Goal: Task Accomplishment & Management: Manage account settings

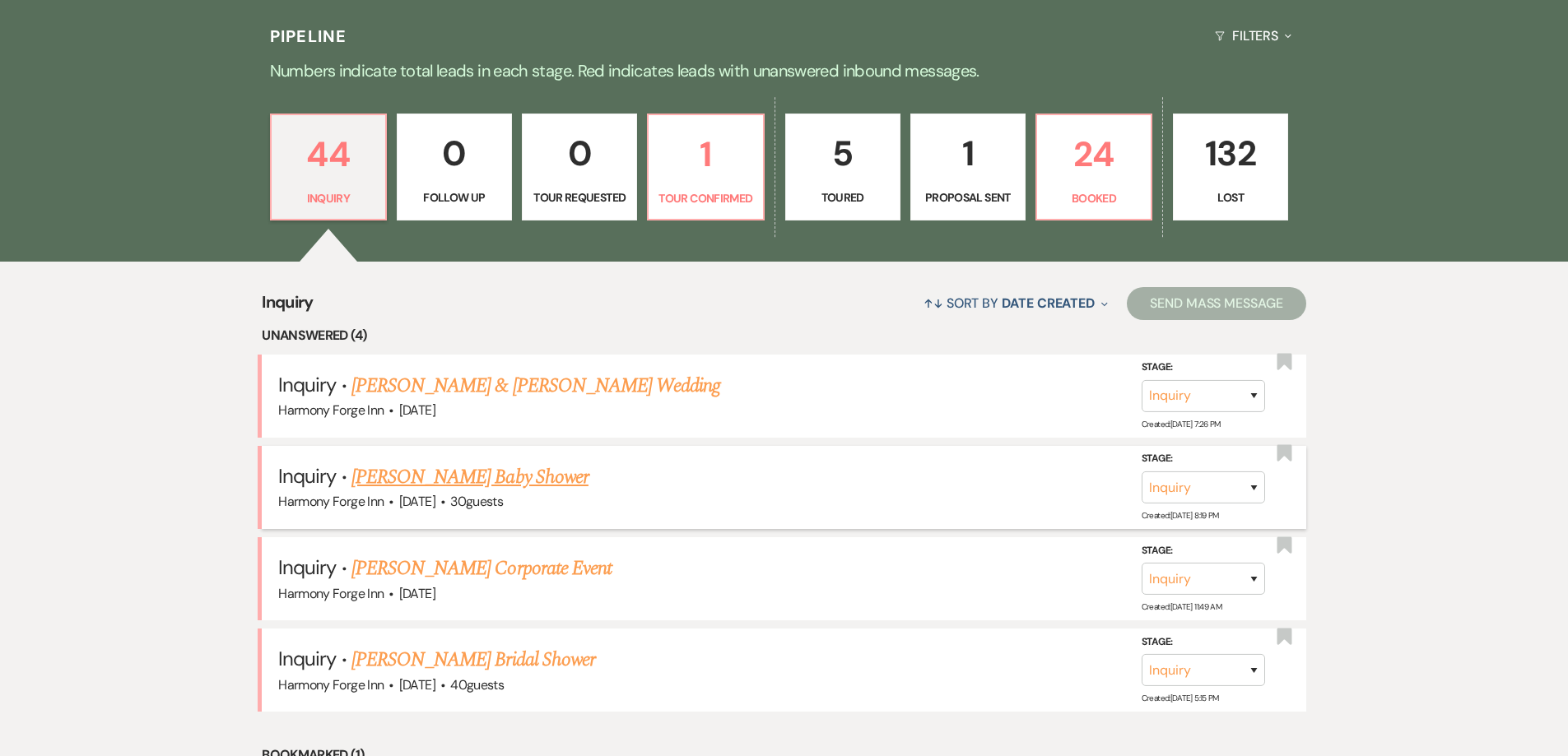
scroll to position [411, 0]
click at [503, 388] on link "[PERSON_NAME] & [PERSON_NAME] Wedding" at bounding box center [535, 385] width 369 height 29
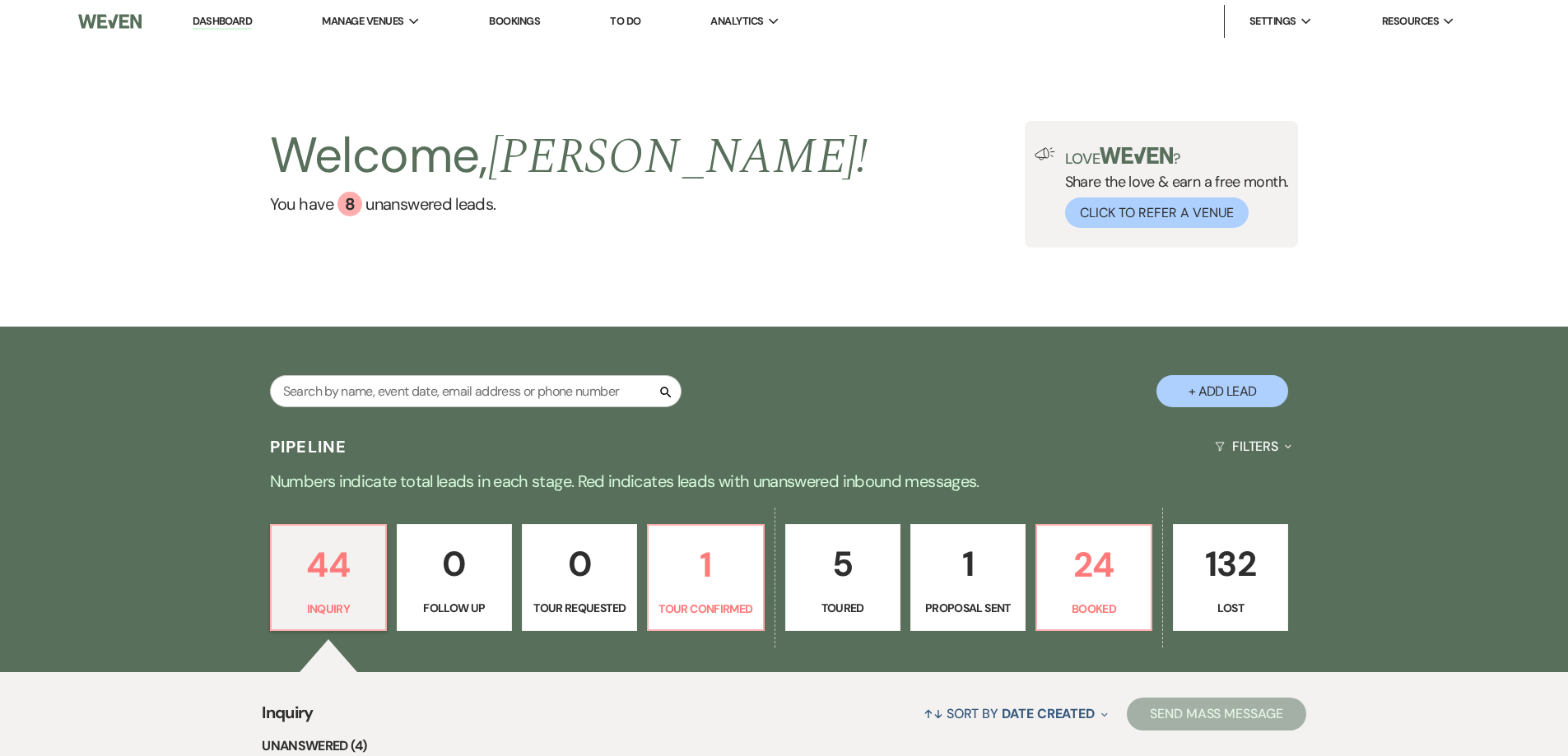
select select "5"
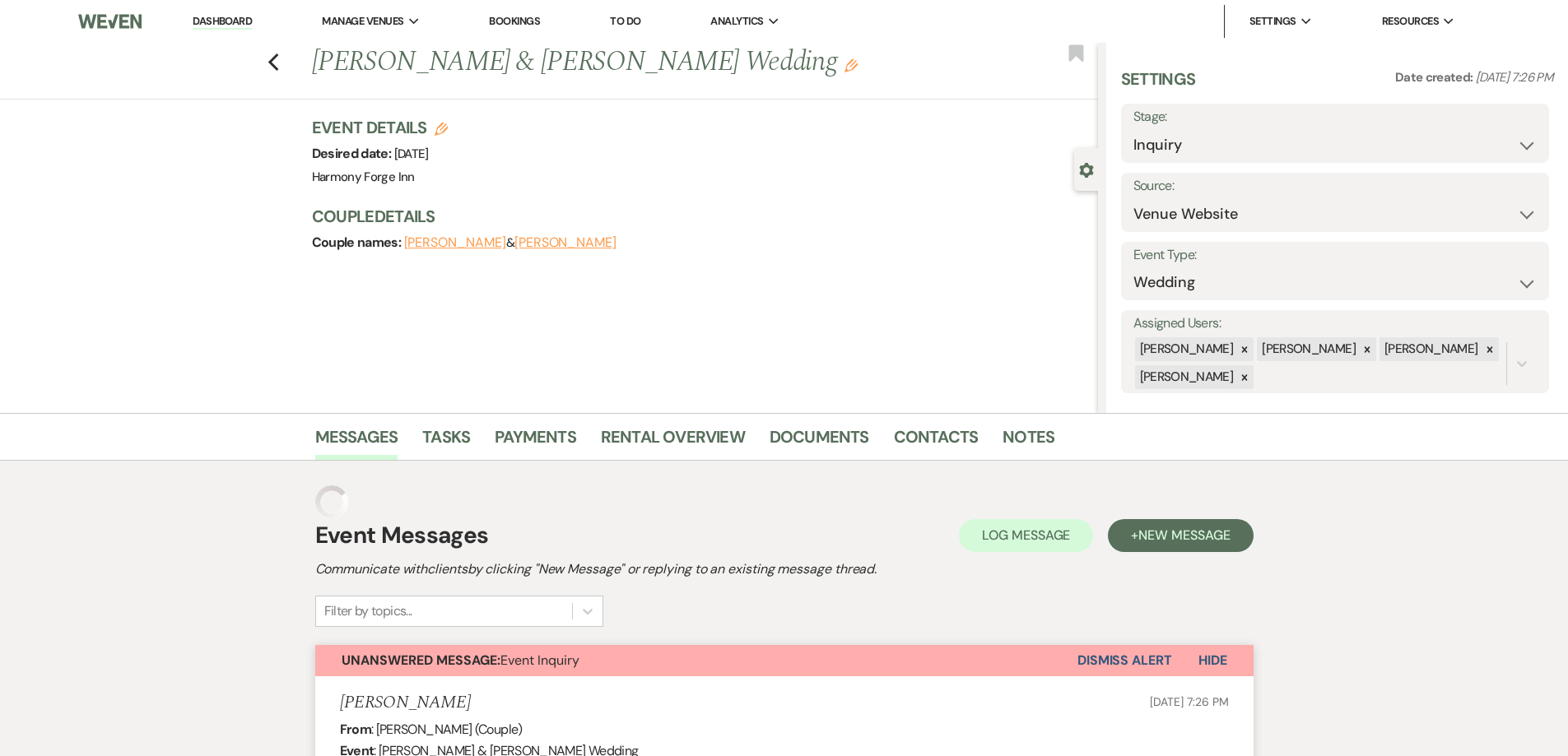
select select "4"
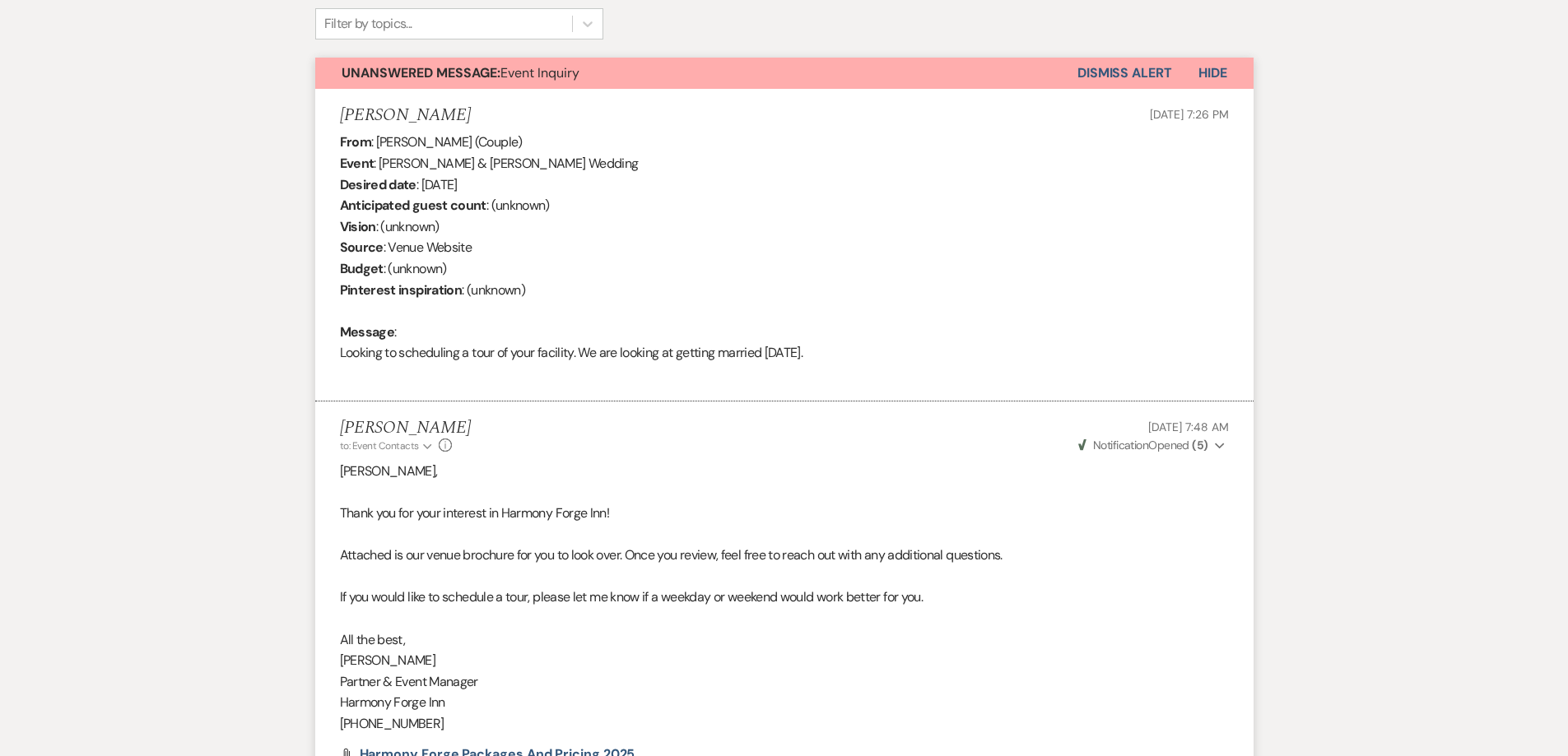
scroll to position [248, 0]
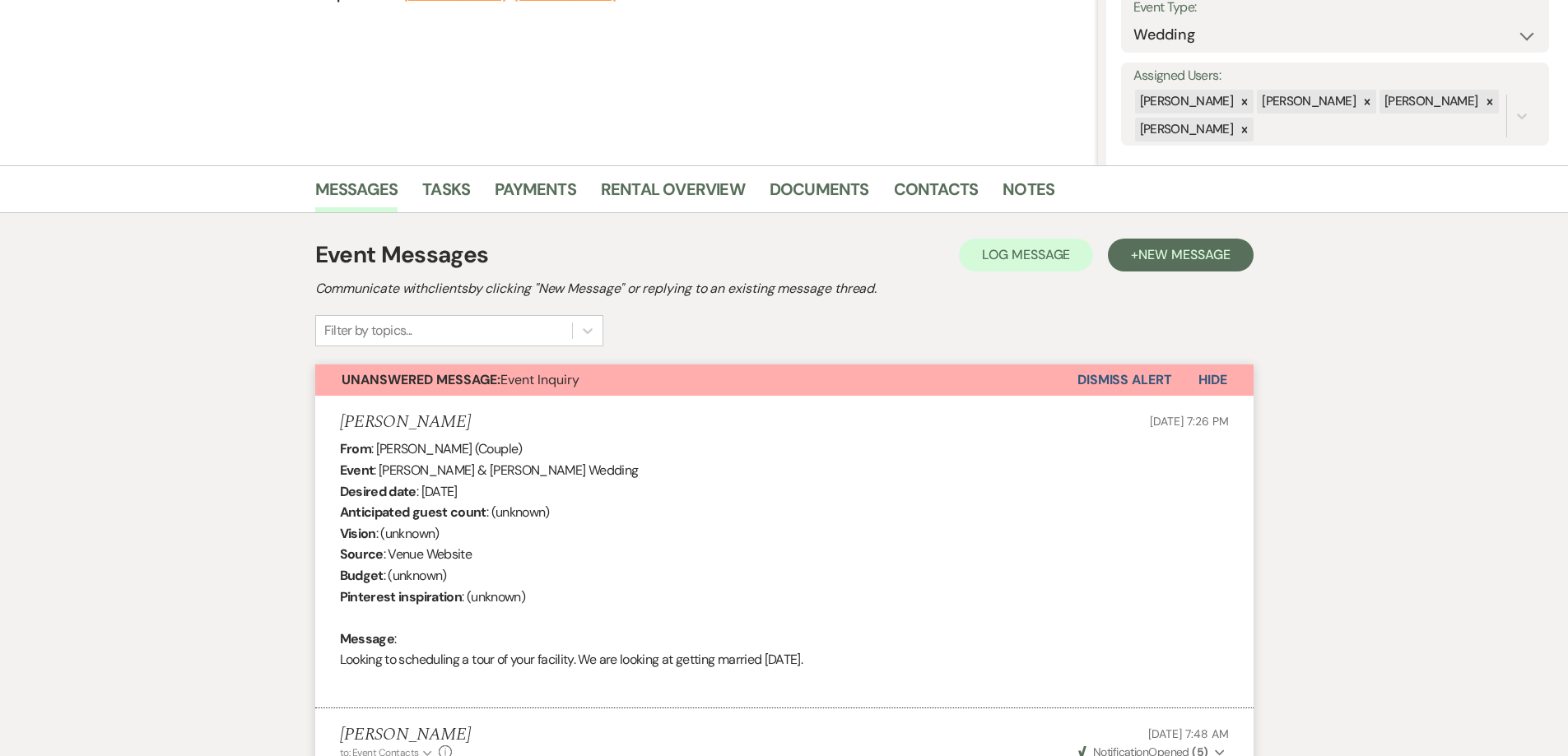
click at [1113, 382] on button "Dismiss Alert" at bounding box center [1125, 380] width 95 height 31
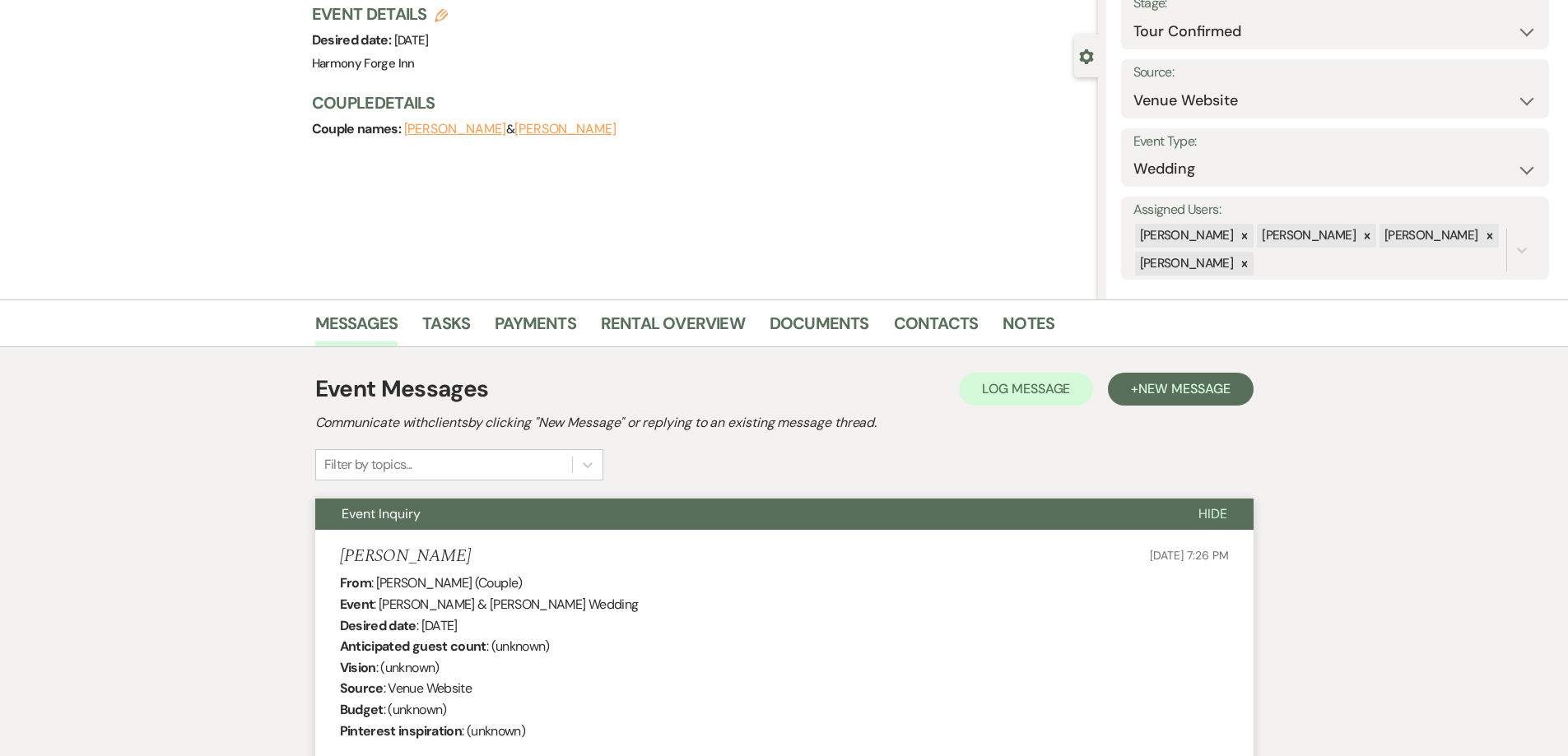
scroll to position [0, 0]
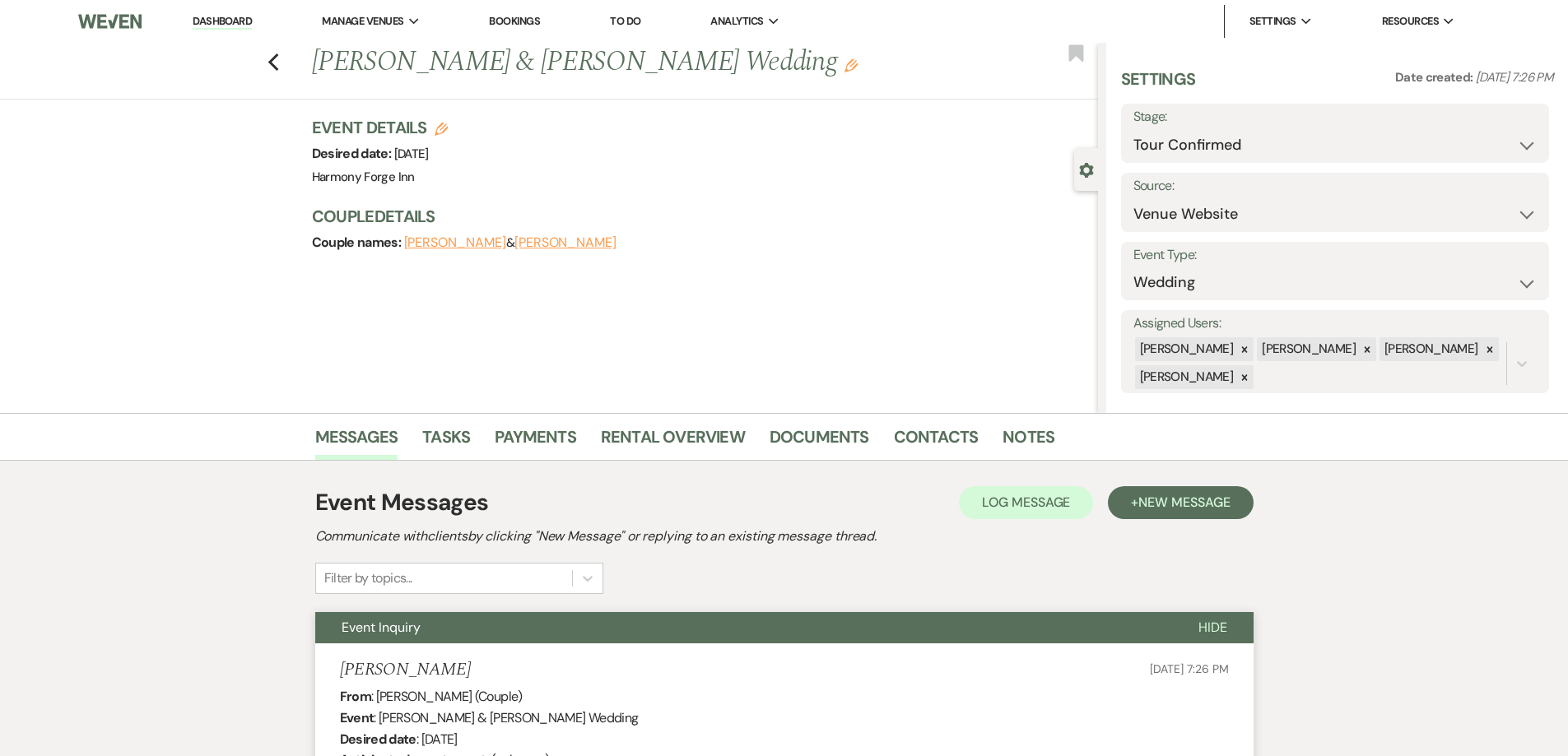
click at [223, 23] on link "Dashboard" at bounding box center [222, 22] width 59 height 16
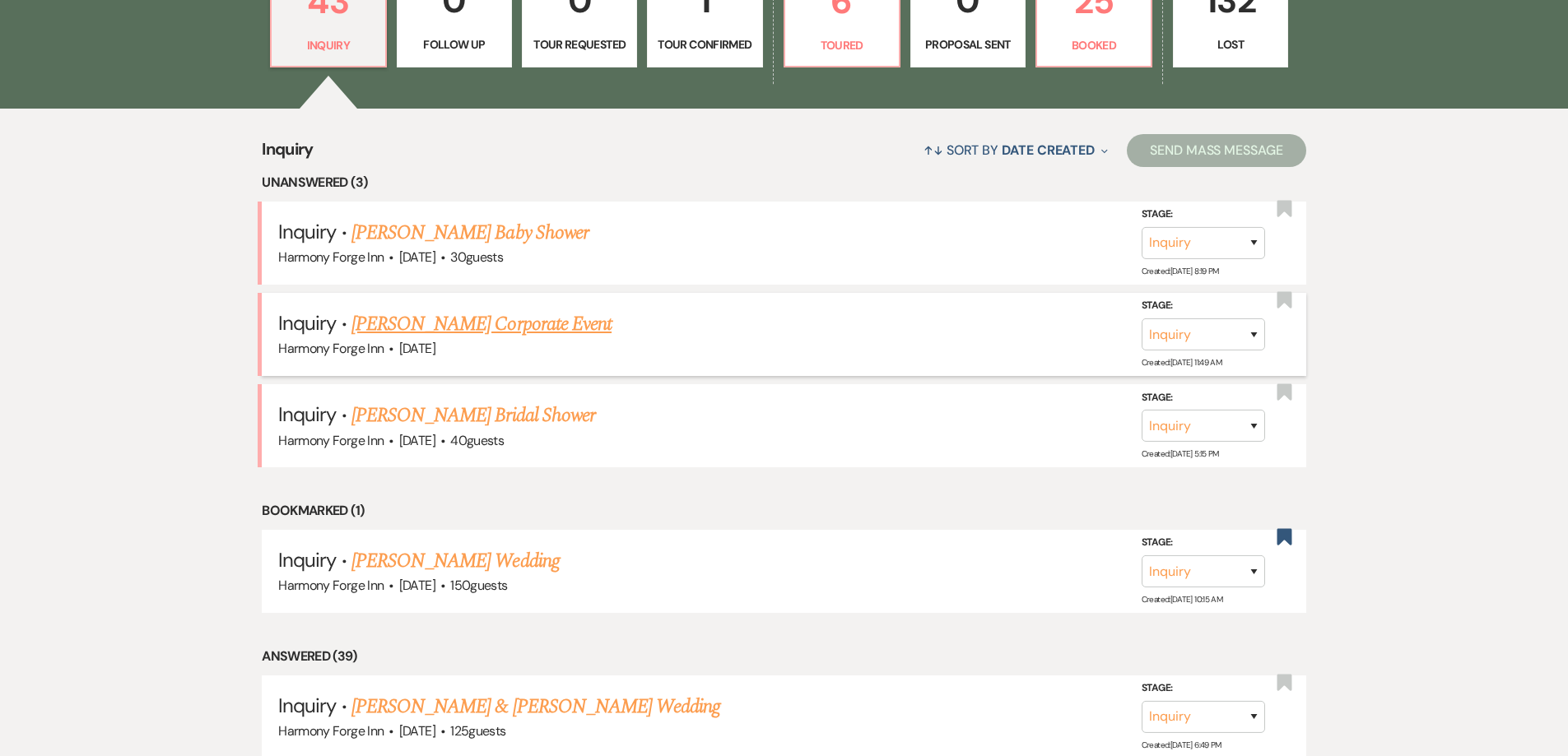
scroll to position [329, 0]
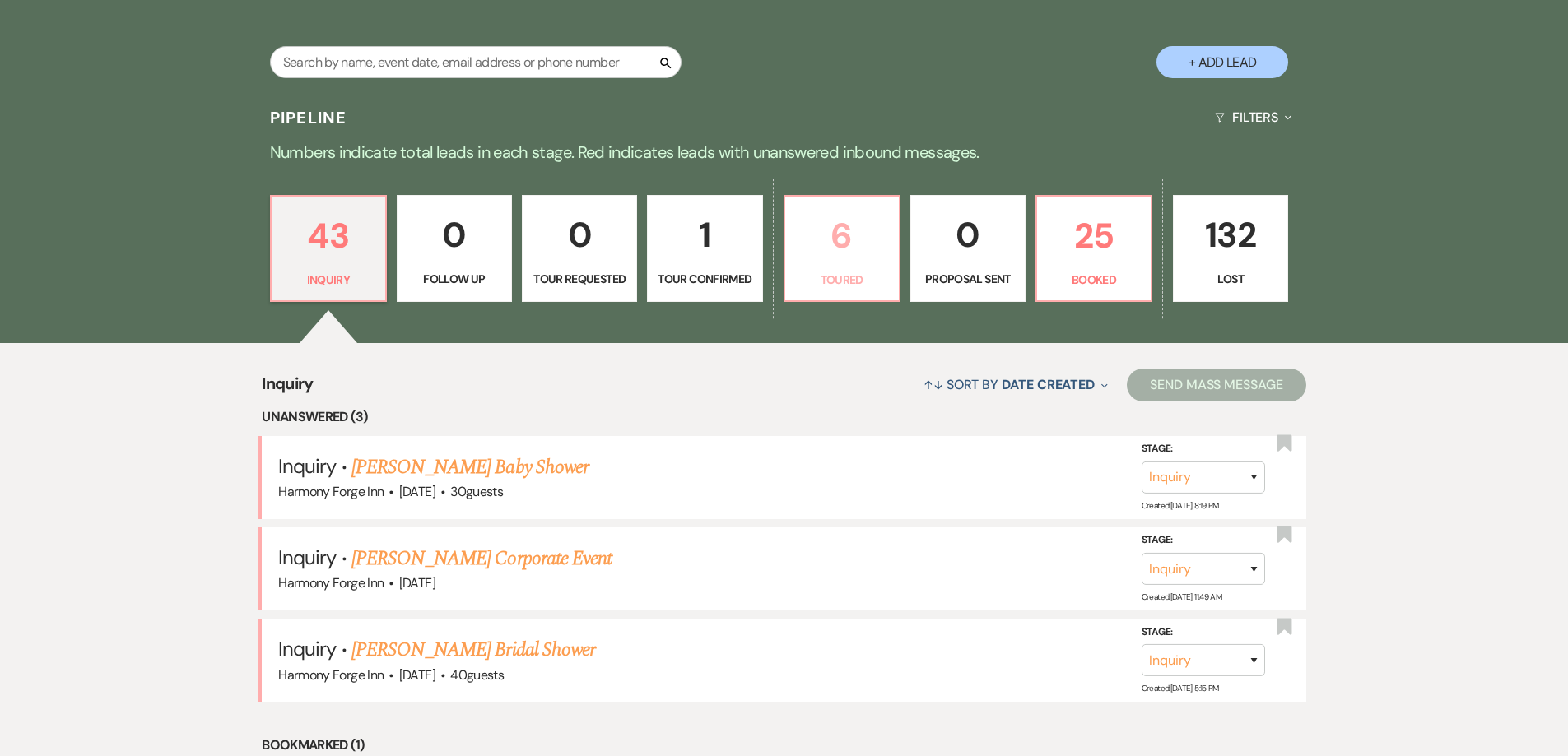
click at [833, 257] on p "6" at bounding box center [842, 236] width 94 height 55
select select "5"
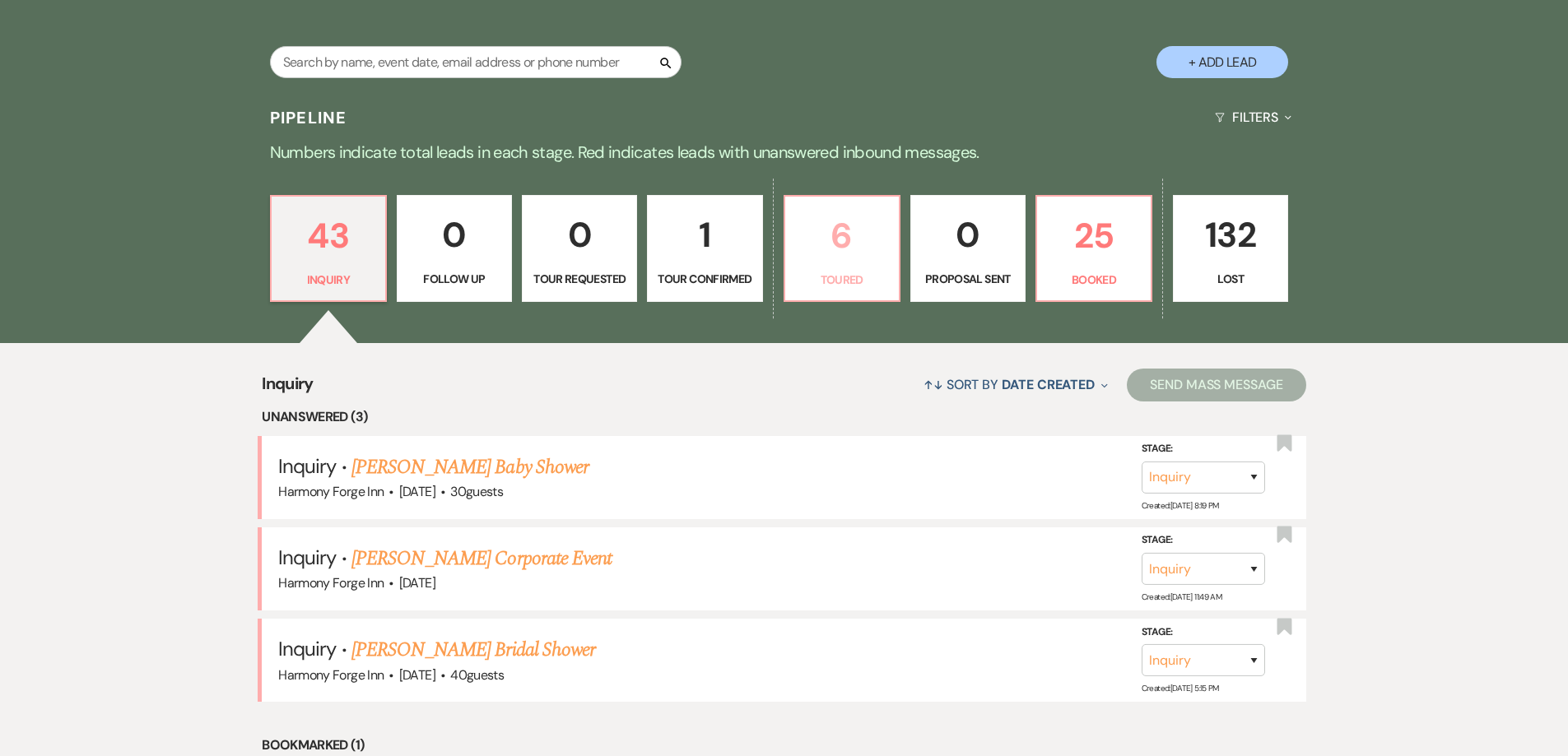
select select "5"
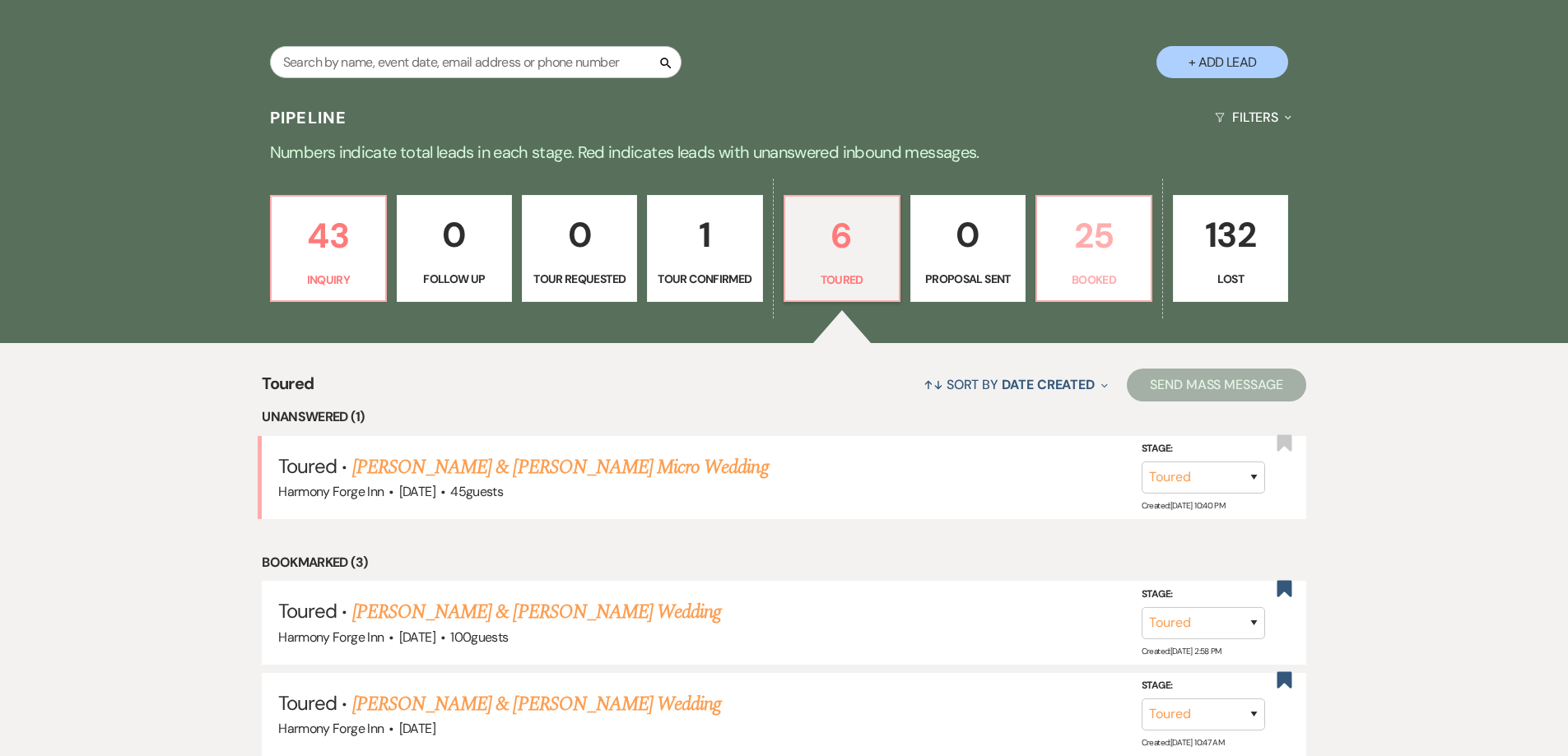
click at [1082, 253] on p "25" at bounding box center [1094, 236] width 94 height 55
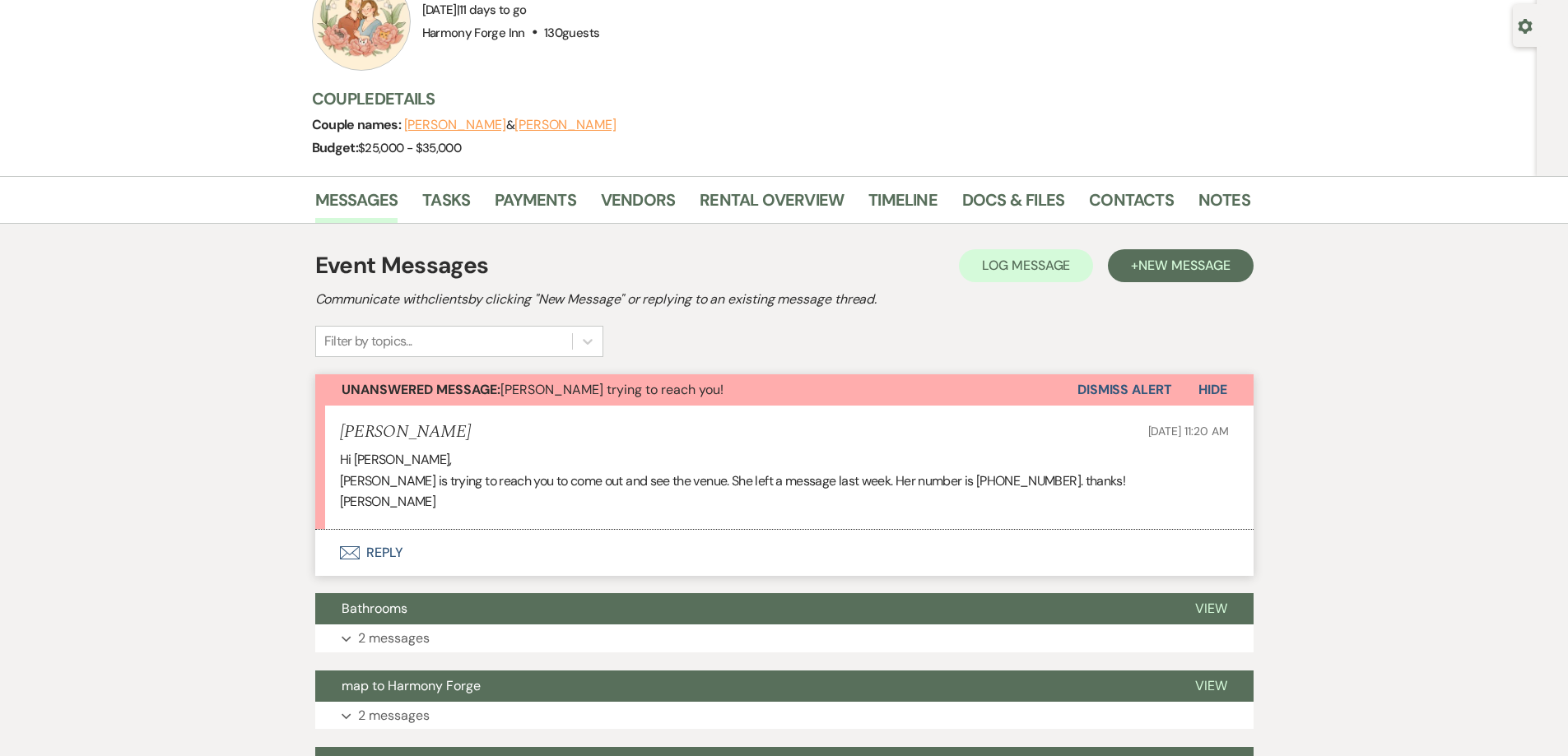
scroll to position [82, 0]
